Goal: Navigation & Orientation: Find specific page/section

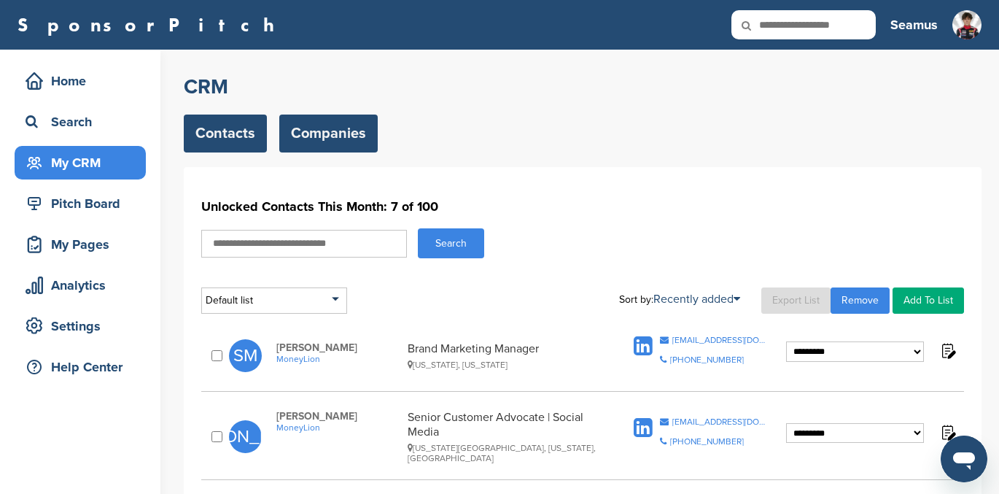
click at [321, 131] on link "Companies" at bounding box center [328, 133] width 98 height 38
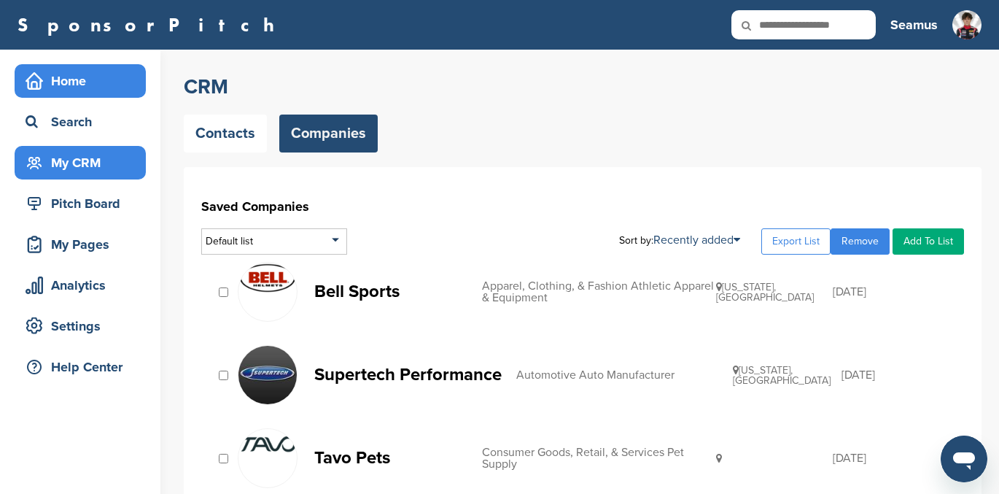
click at [77, 79] on div "Home" at bounding box center [84, 81] width 124 height 26
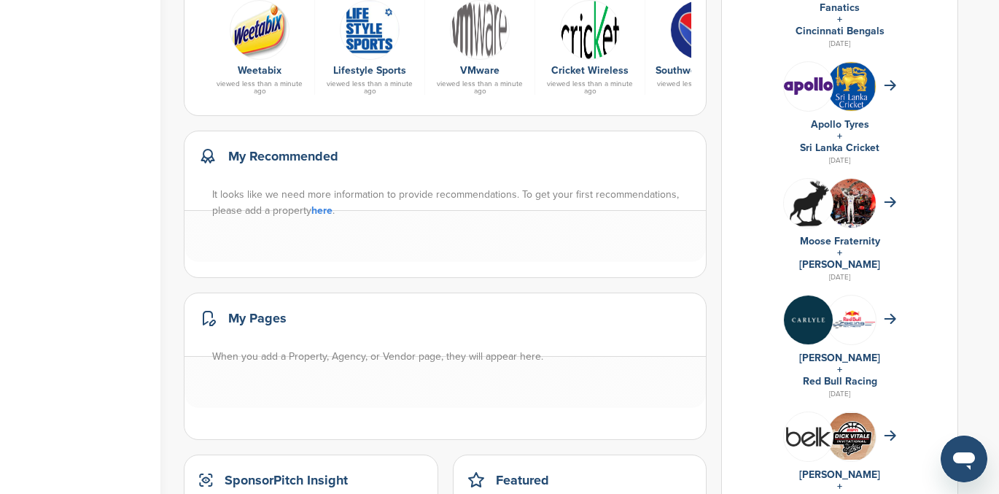
scroll to position [760, 0]
click at [846, 208] on img at bounding box center [851, 203] width 49 height 49
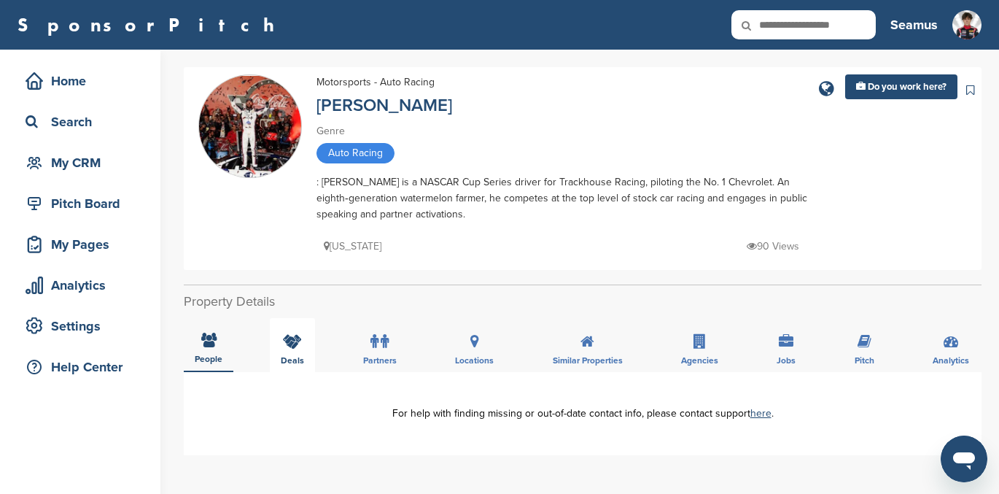
click at [289, 338] on icon at bounding box center [292, 341] width 19 height 15
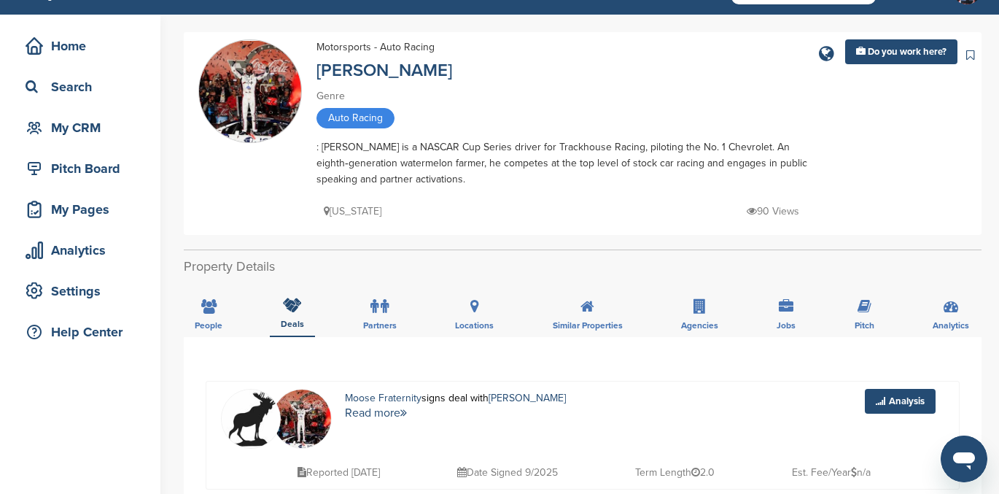
scroll to position [34, 0]
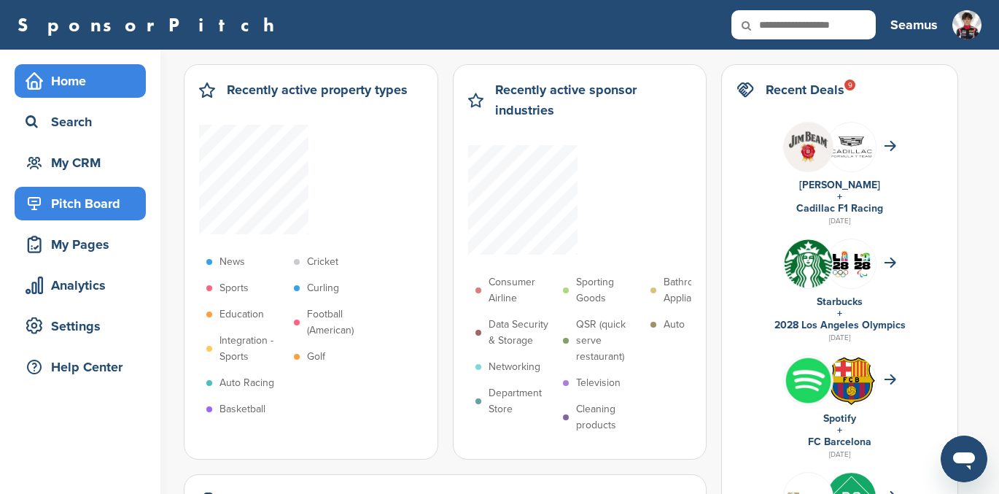
click at [65, 202] on div "Pitch Board" at bounding box center [84, 203] width 124 height 26
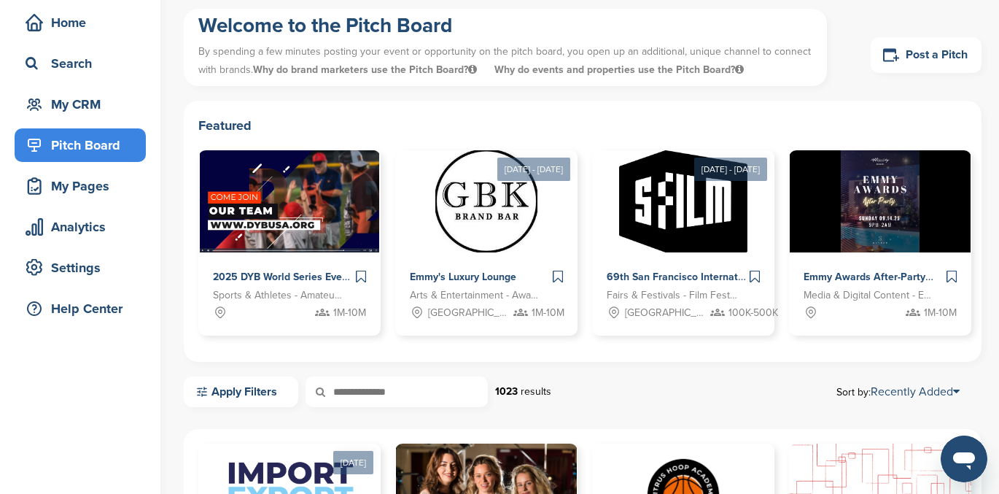
scroll to position [52, 0]
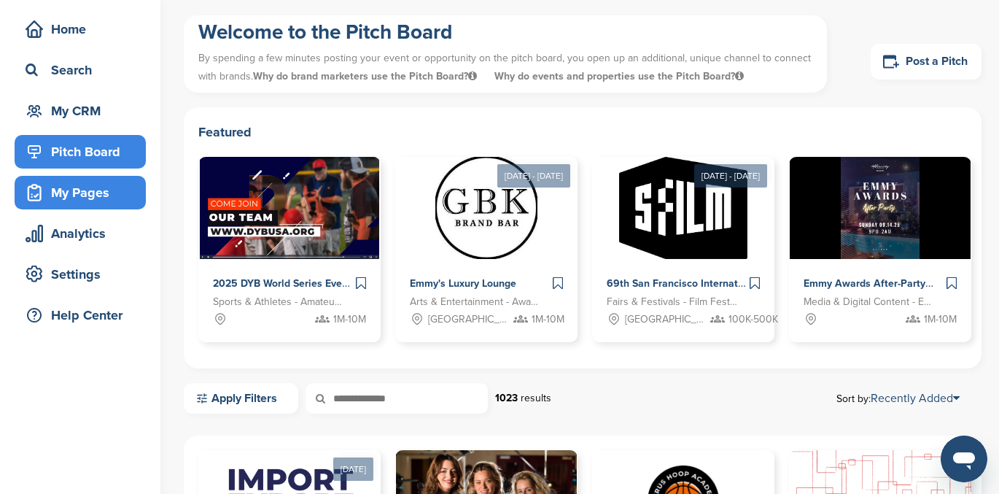
click at [72, 190] on div "My Pages" at bounding box center [84, 192] width 124 height 26
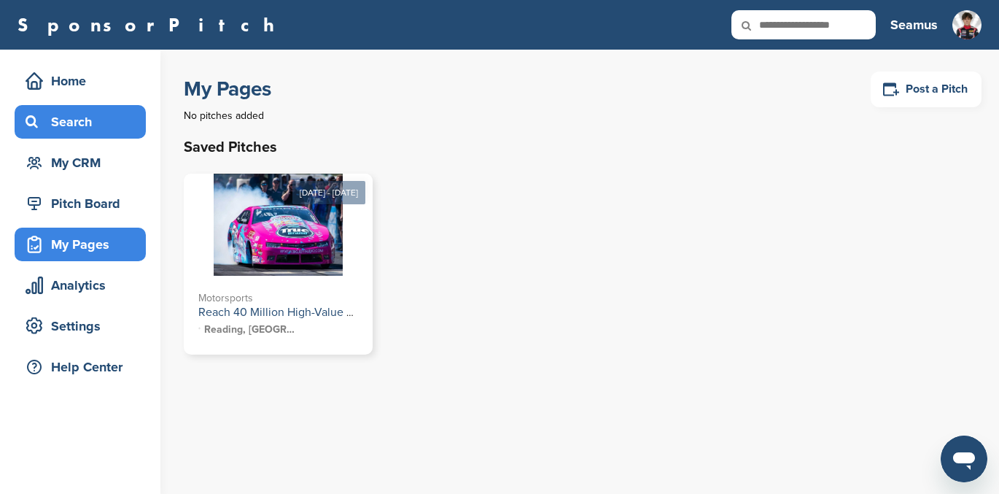
click at [70, 120] on div "Search" at bounding box center [84, 122] width 124 height 26
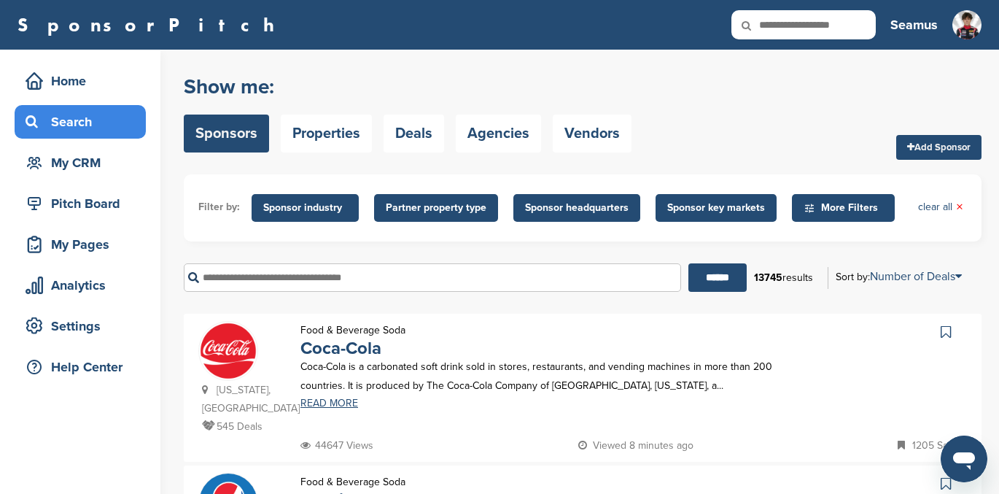
click at [69, 80] on div "Home" at bounding box center [84, 81] width 124 height 26
